Goal: Check status: Check status

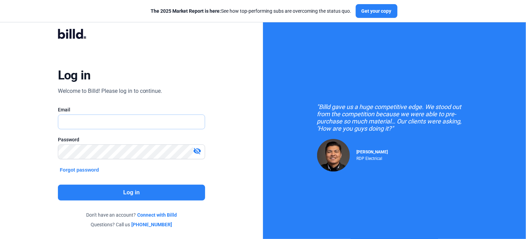
type input "[EMAIL_ADDRESS][DOMAIN_NAME]"
click at [198, 151] on mat-icon "visibility_off" at bounding box center [197, 151] width 8 height 8
click at [137, 190] on button "Log in" at bounding box center [131, 193] width 147 height 16
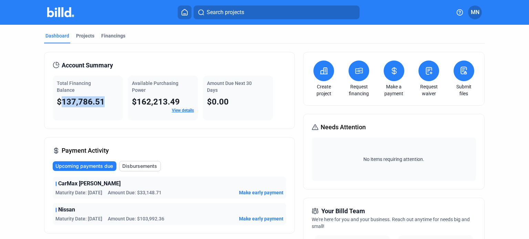
drag, startPoint x: 58, startPoint y: 101, endPoint x: 104, endPoint y: 105, distance: 46.3
click at [104, 105] on div "$137,786.51" at bounding box center [88, 101] width 62 height 11
click at [101, 118] on div "Total Financing Balance $137,786.51" at bounding box center [88, 98] width 70 height 45
